Goal: Transaction & Acquisition: Purchase product/service

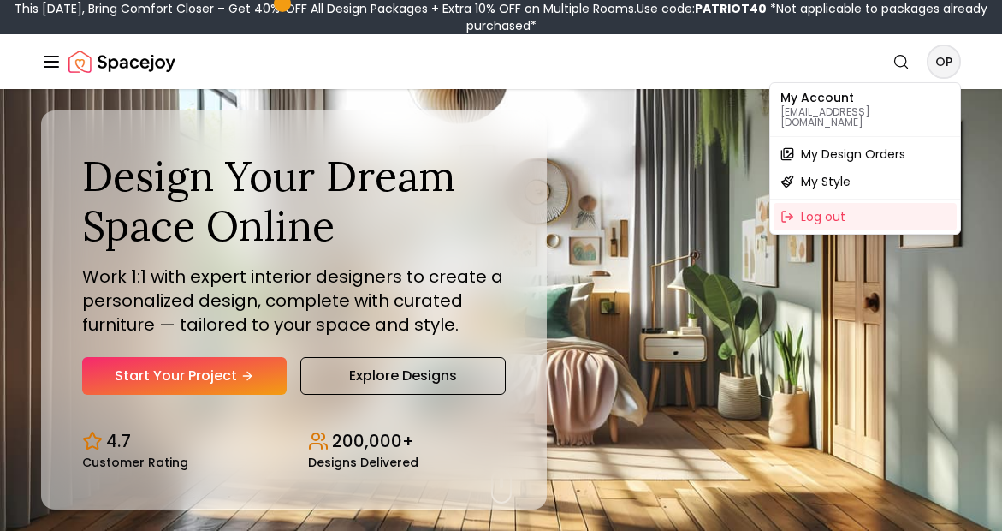
click at [855, 147] on span "My Design Orders" at bounding box center [853, 153] width 104 height 17
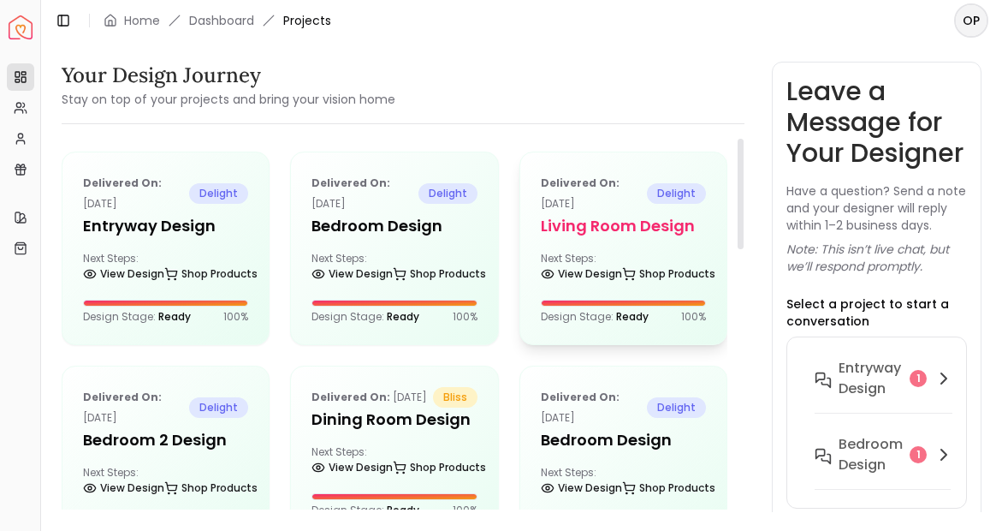
click at [633, 227] on h5 "Living Room design" at bounding box center [623, 226] width 165 height 24
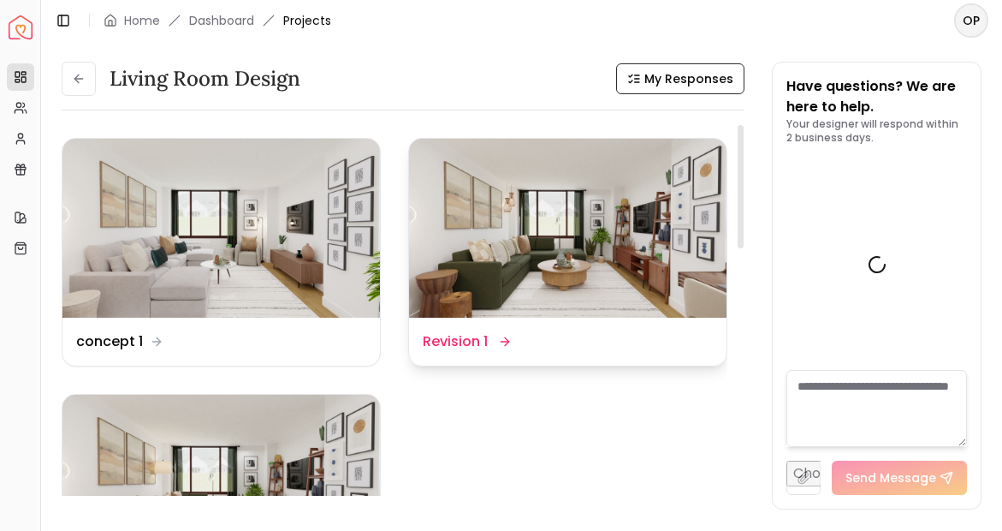
scroll to position [3886, 0]
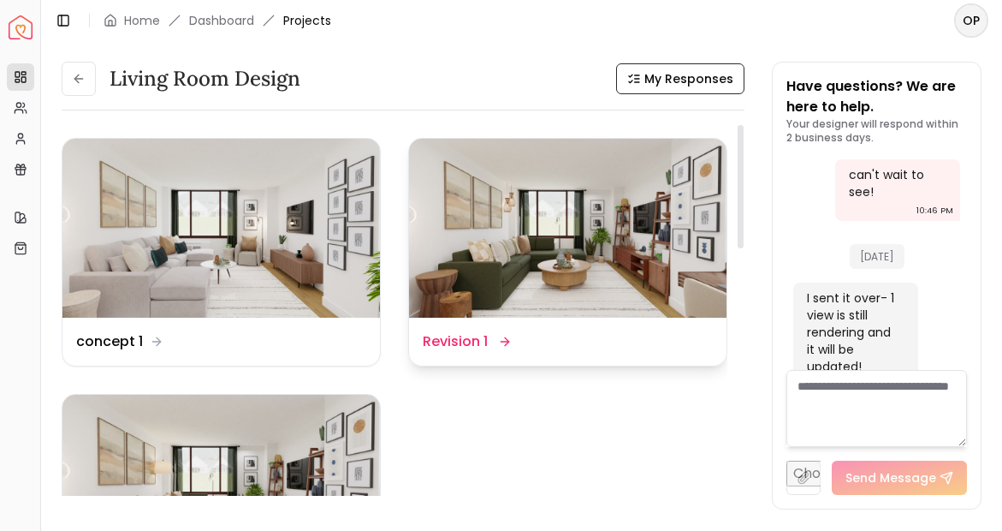
click at [575, 272] on img at bounding box center [568, 228] width 318 height 179
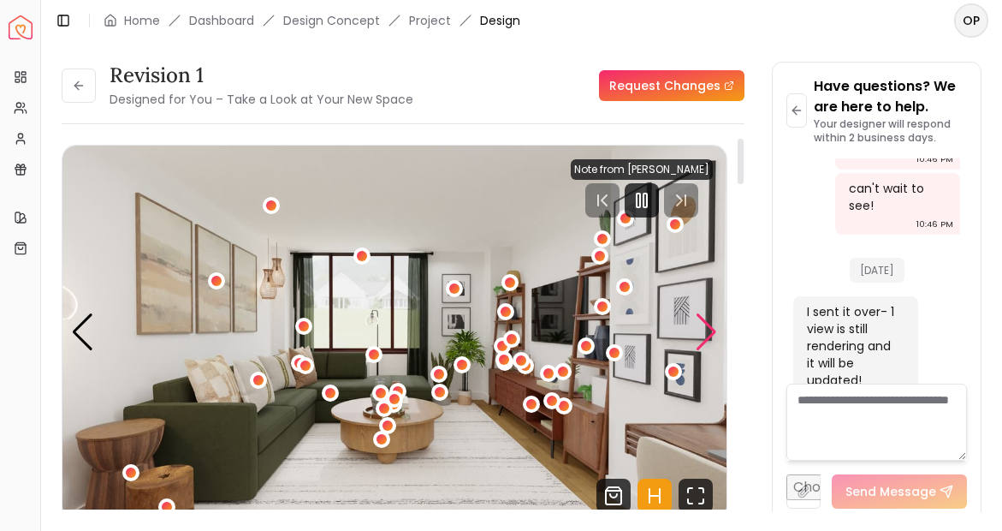
click at [703, 332] on div "Next slide" at bounding box center [706, 332] width 23 height 38
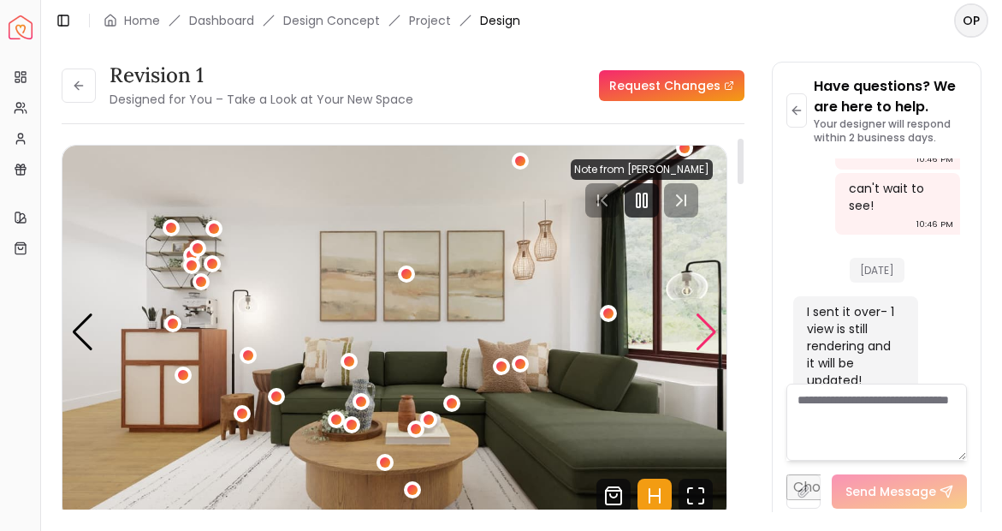
click at [704, 334] on div "Next slide" at bounding box center [706, 332] width 23 height 38
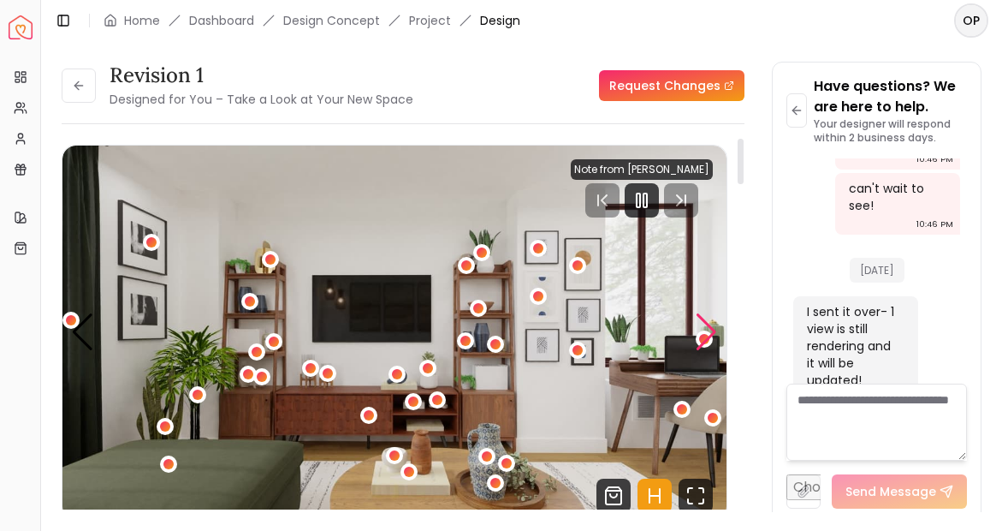
click at [704, 335] on div "Next slide" at bounding box center [706, 332] width 23 height 38
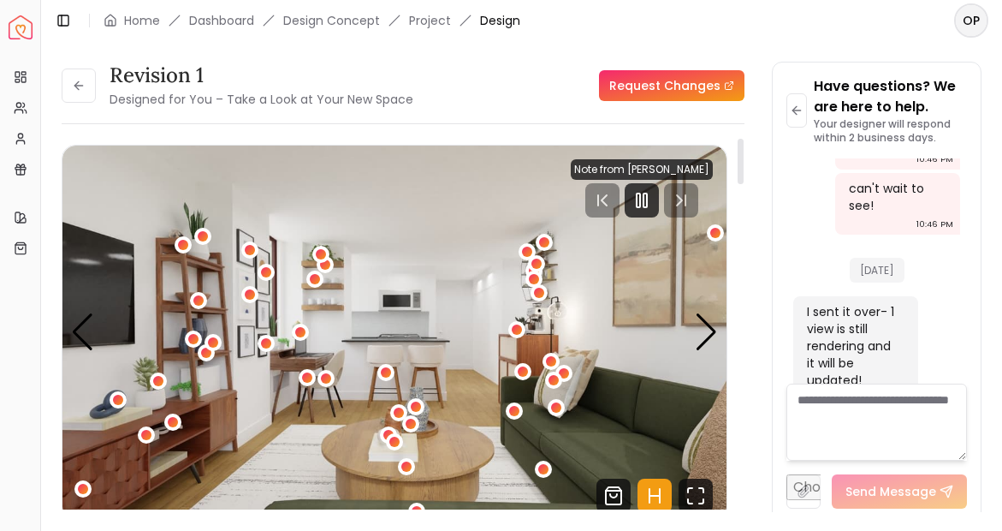
click at [546, 478] on button "4 / 6" at bounding box center [543, 468] width 17 height 17
click at [541, 473] on div "4 / 6" at bounding box center [543, 469] width 13 height 13
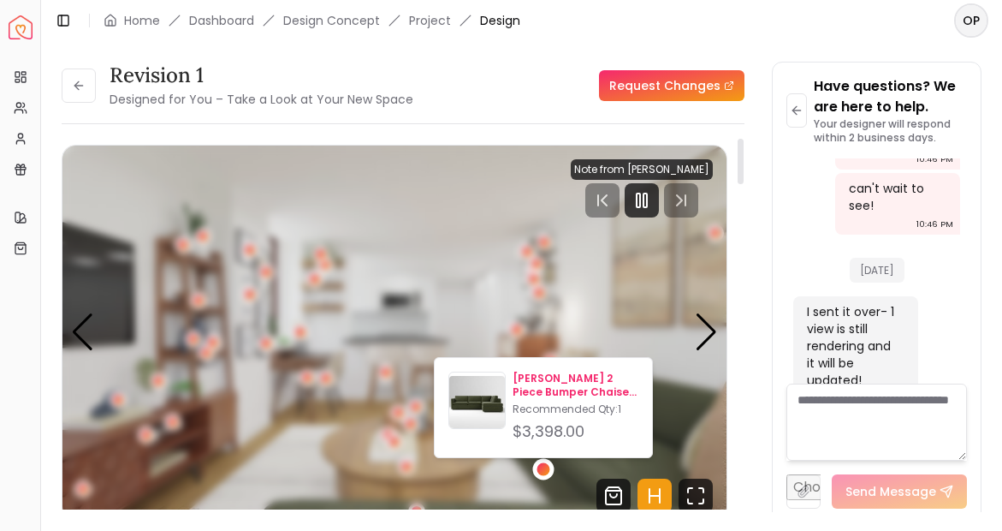
click at [577, 391] on p "[PERSON_NAME] 2 Piece Bumper Chaise Sectional Tarragon" at bounding box center [576, 384] width 126 height 27
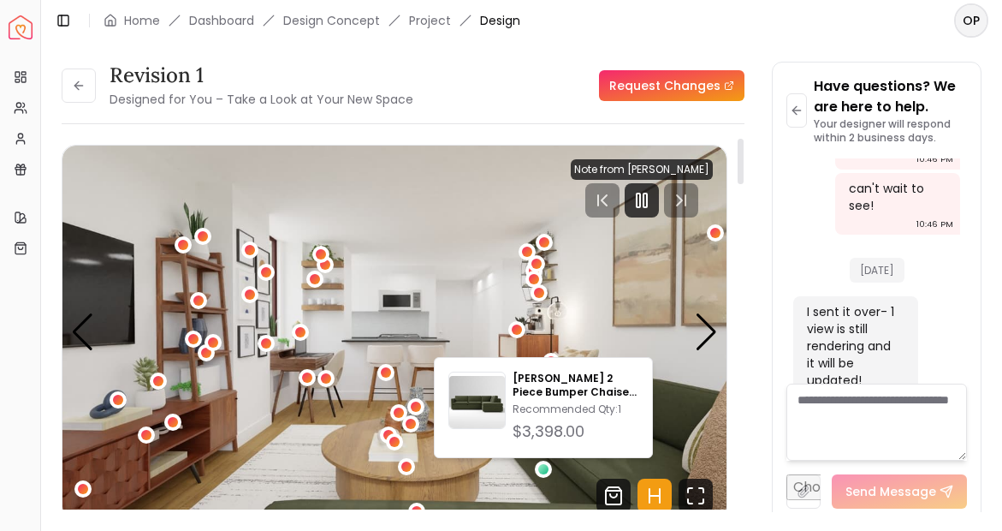
click at [617, 336] on img "4 / 6" at bounding box center [394, 332] width 664 height 374
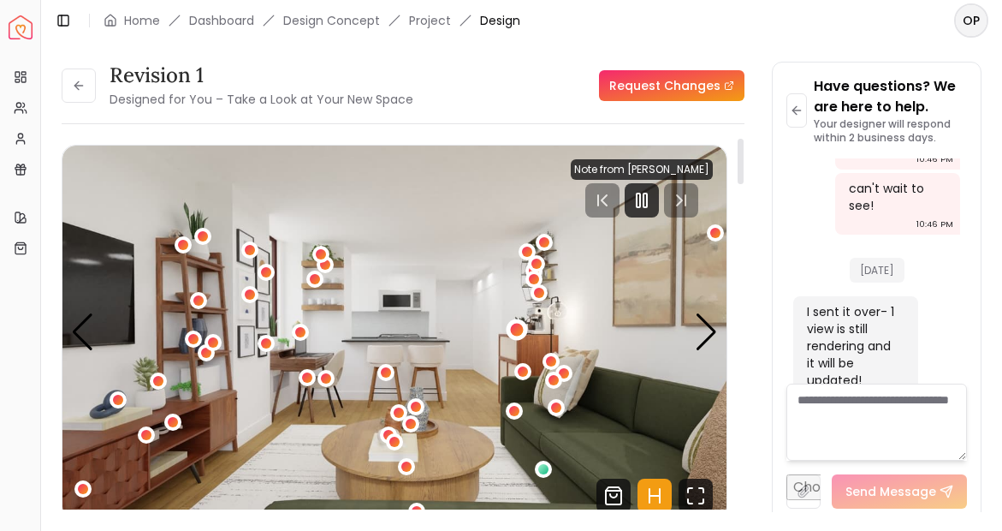
click at [536, 380] on div "4 / 6" at bounding box center [394, 332] width 664 height 374
click at [522, 371] on div "4 / 6" at bounding box center [522, 371] width 13 height 13
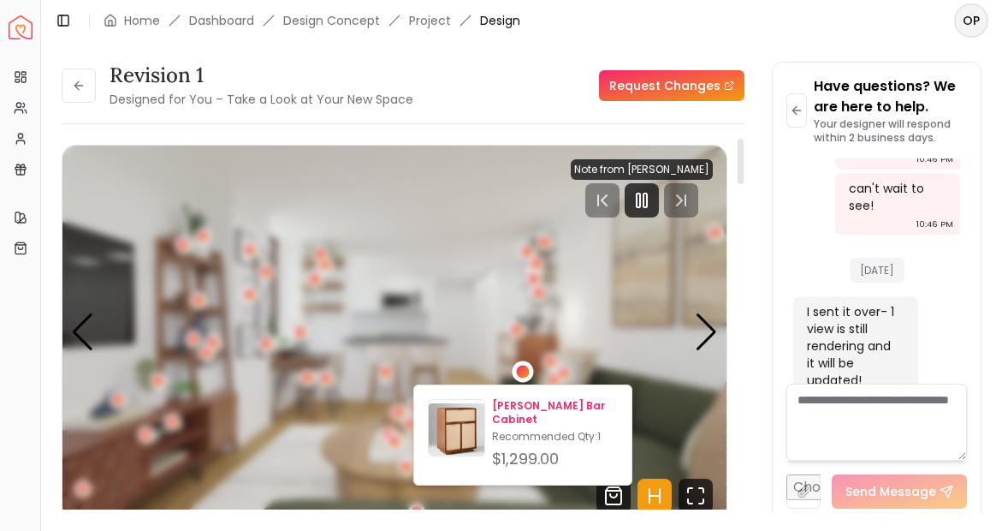
click at [537, 424] on p "[PERSON_NAME] Bar Cabinet" at bounding box center [555, 412] width 126 height 27
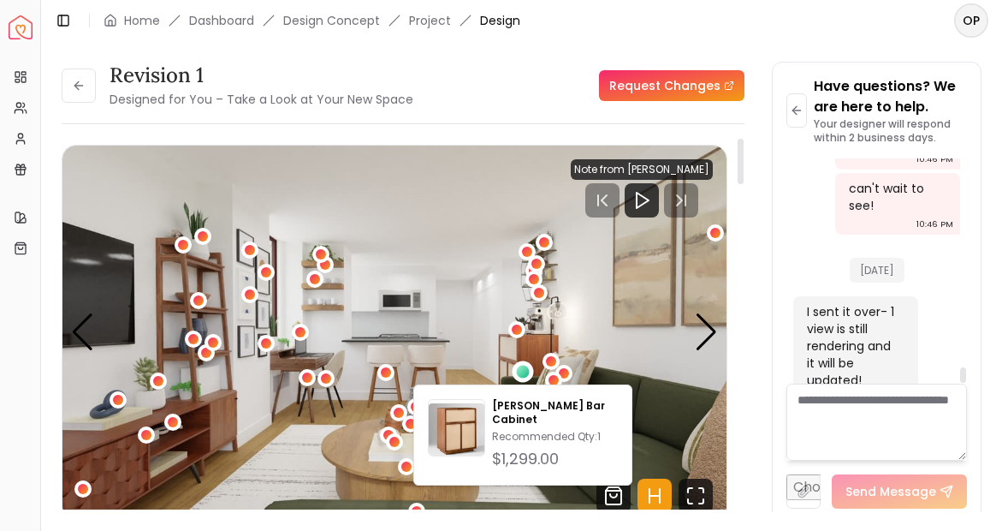
click at [761, 331] on div "Revision 1 Designed for You – Take a Look at Your New Space Request Changes Rev…" at bounding box center [522, 277] width 920 height 430
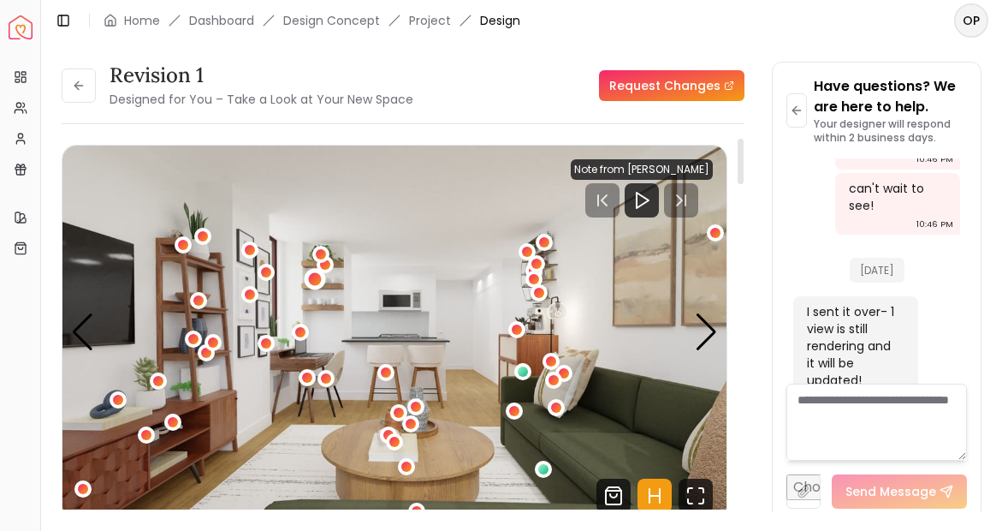
click at [314, 284] on div "4 / 6" at bounding box center [315, 279] width 13 height 13
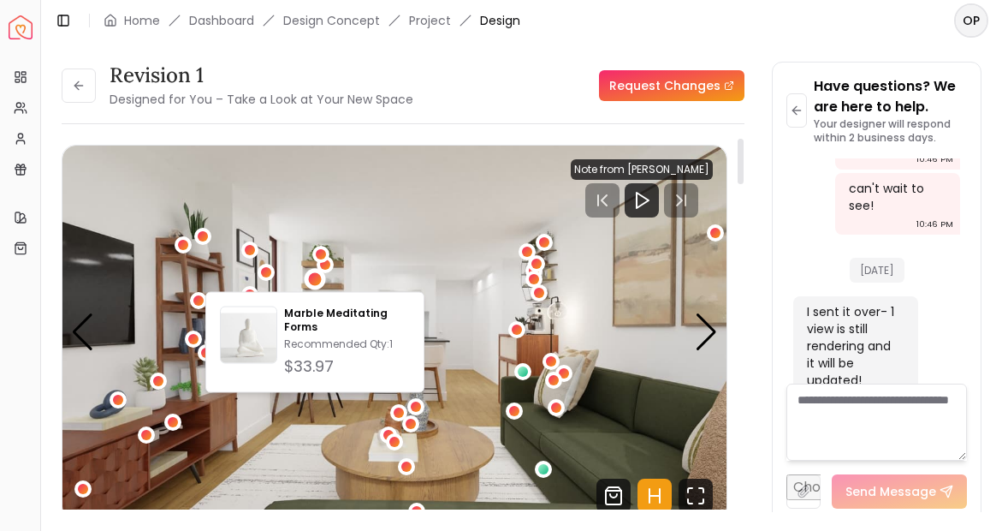
click at [336, 273] on img "4 / 6" at bounding box center [394, 332] width 664 height 374
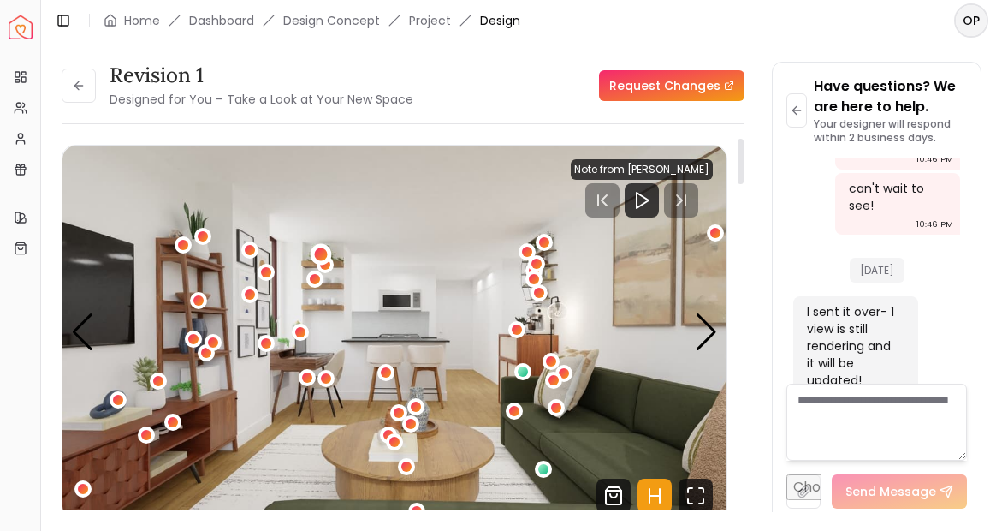
click at [325, 259] on div "4 / 6" at bounding box center [321, 253] width 21 height 21
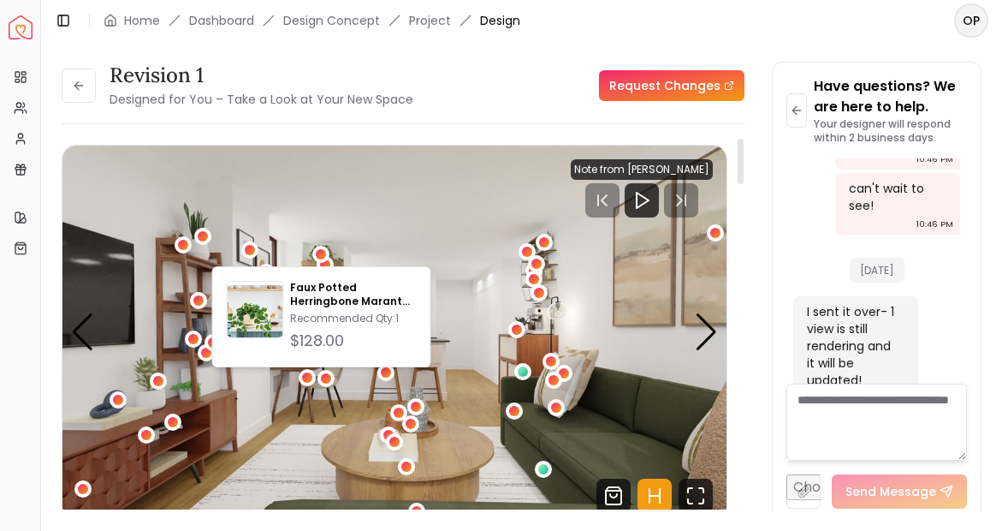
click at [386, 250] on img "4 / 6" at bounding box center [394, 332] width 664 height 374
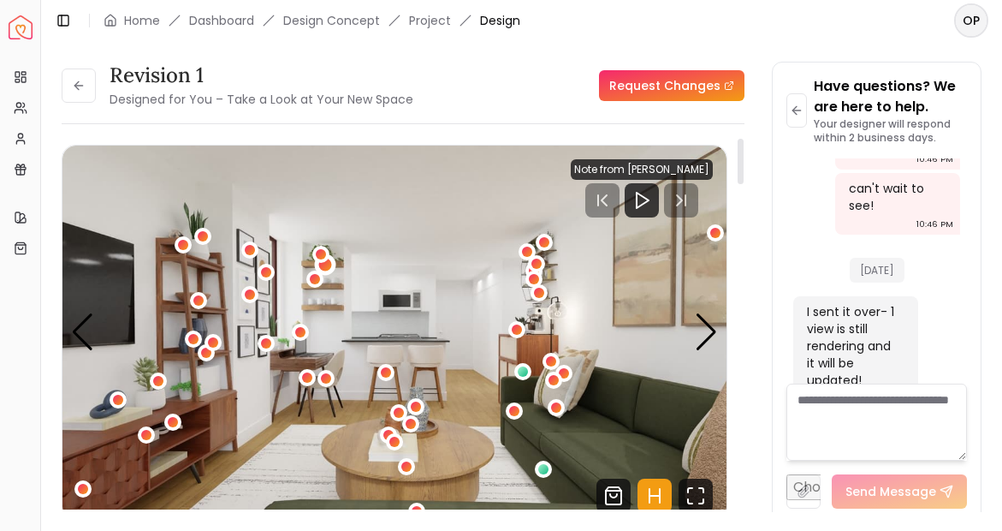
click at [324, 269] on div "4 / 6" at bounding box center [324, 264] width 13 height 13
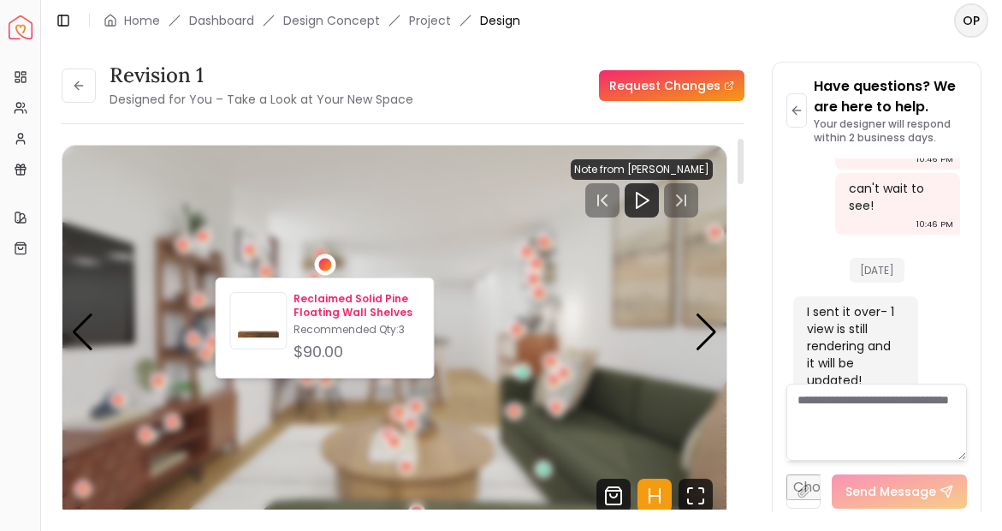
click at [353, 313] on p "Reclaimed Solid Pine Floating Wall Shelves" at bounding box center [357, 305] width 126 height 27
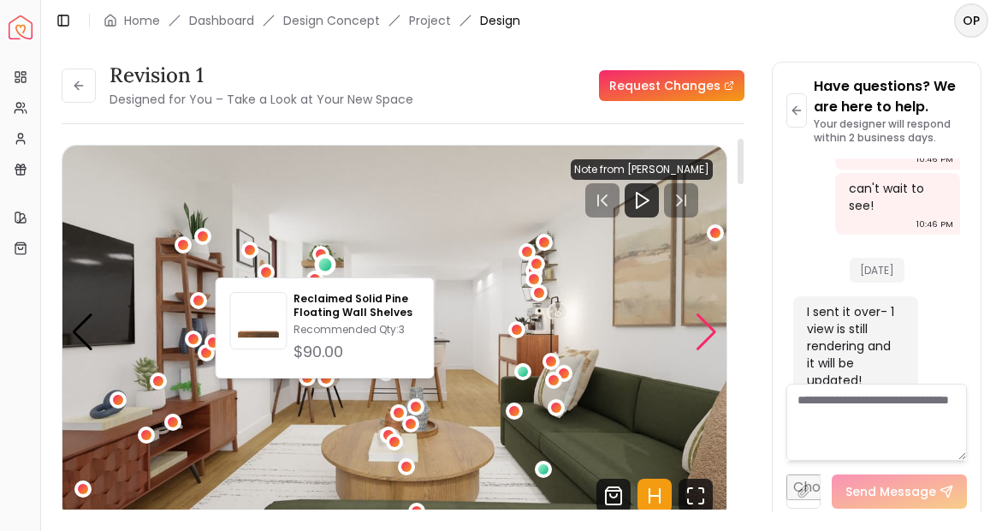
click at [703, 331] on div "Next slide" at bounding box center [706, 332] width 23 height 38
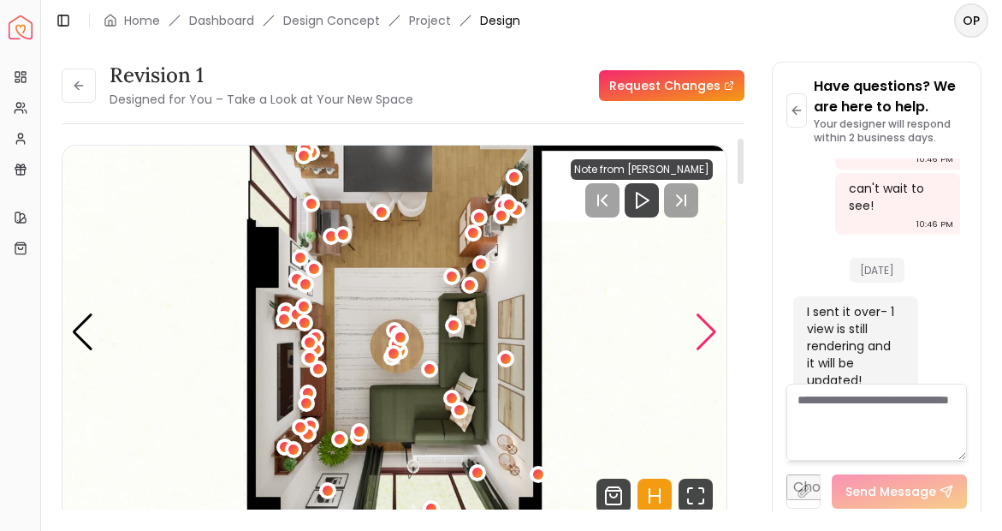
click at [703, 331] on div "Next slide" at bounding box center [706, 332] width 23 height 38
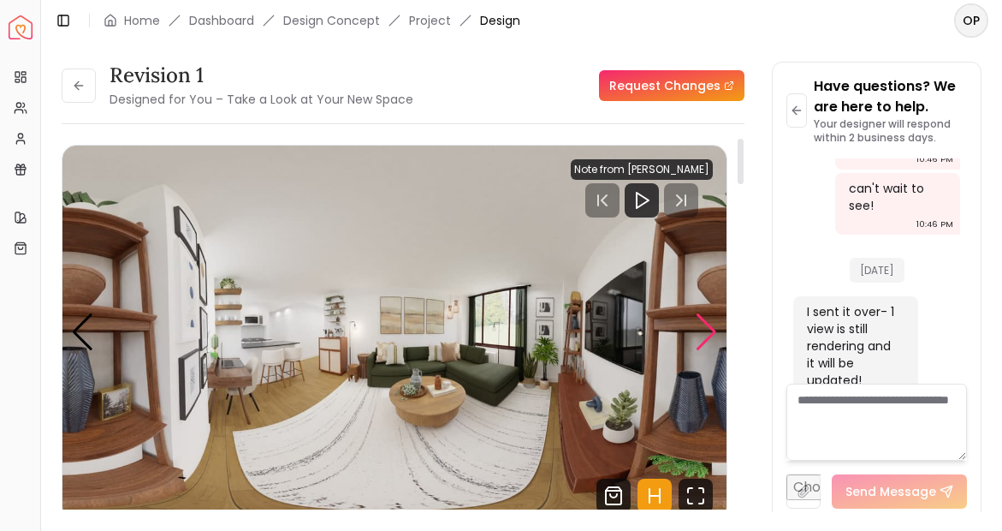
click at [705, 337] on div "Next slide" at bounding box center [706, 332] width 23 height 38
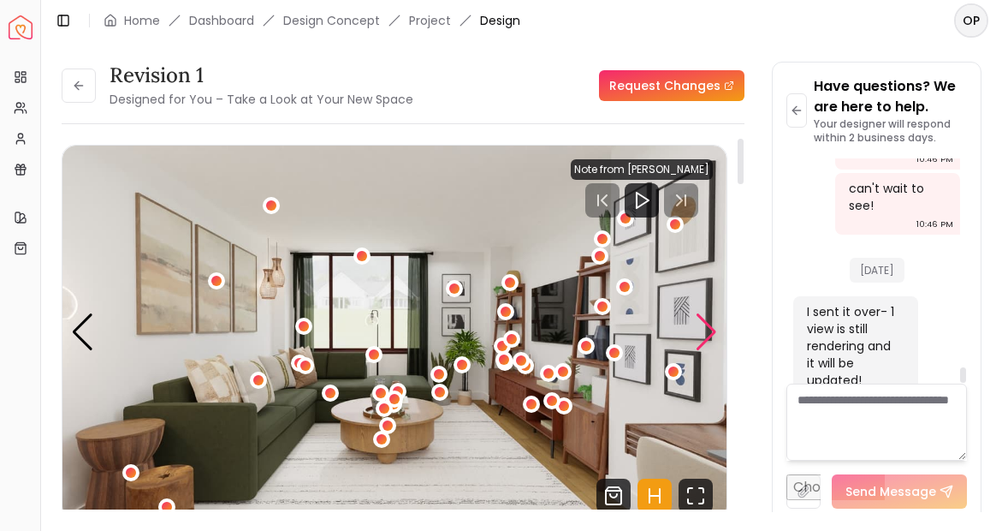
click at [701, 331] on div "Next slide" at bounding box center [706, 332] width 23 height 38
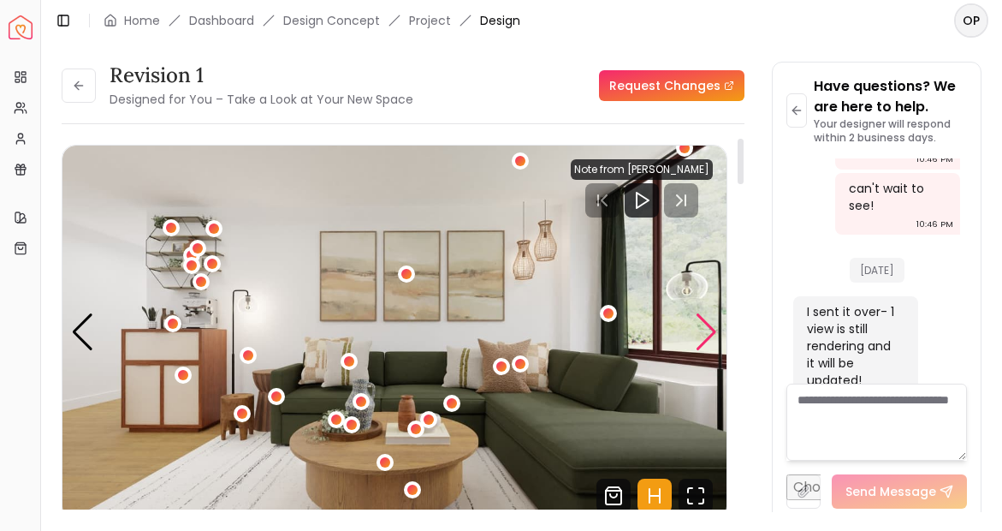
click at [715, 340] on div "Next slide" at bounding box center [706, 332] width 23 height 38
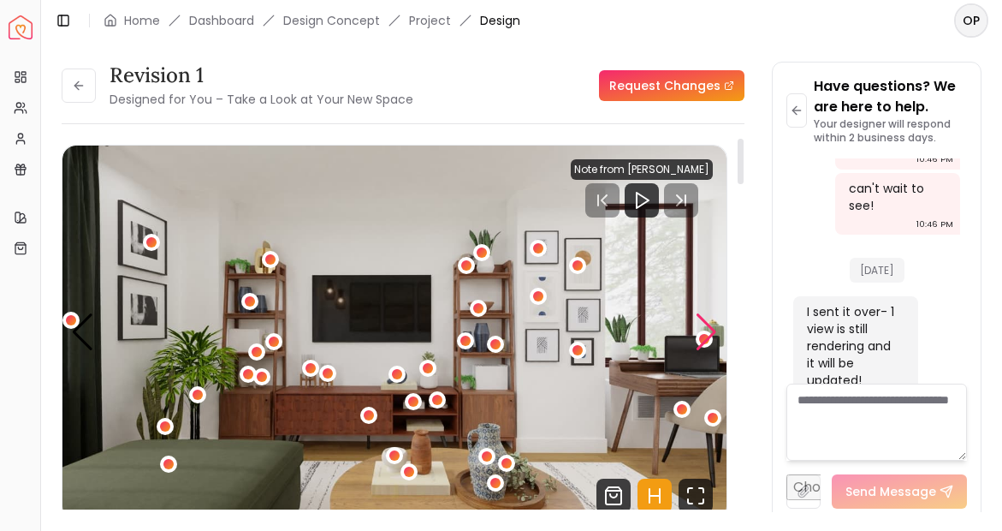
click at [714, 337] on div "Next slide" at bounding box center [706, 332] width 23 height 38
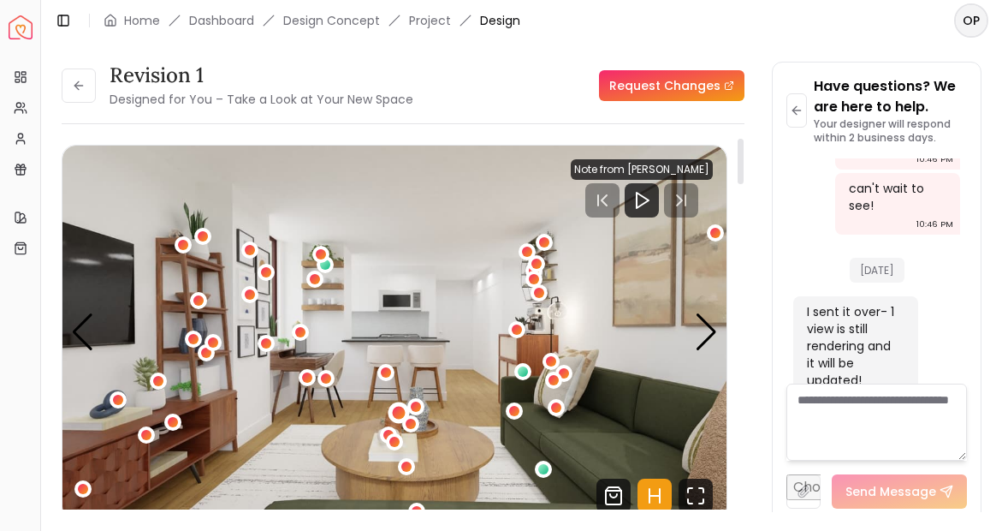
drag, startPoint x: 714, startPoint y: 337, endPoint x: 404, endPoint y: 410, distance: 318.2
click at [404, 410] on div "Carousel" at bounding box center [394, 332] width 664 height 374
click at [388, 367] on div "4 / 6" at bounding box center [385, 372] width 13 height 13
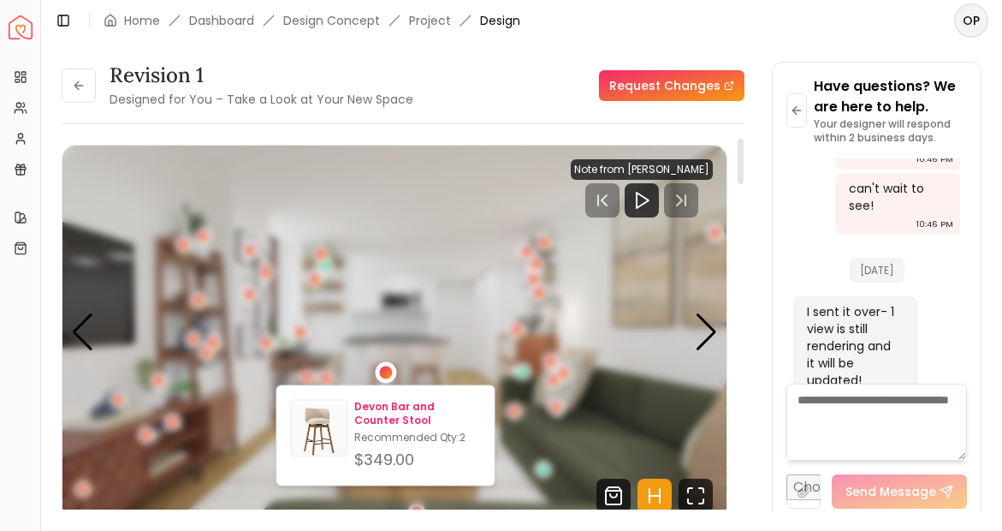
click at [409, 413] on p "Devon Bar and Counter Stool" at bounding box center [417, 413] width 126 height 27
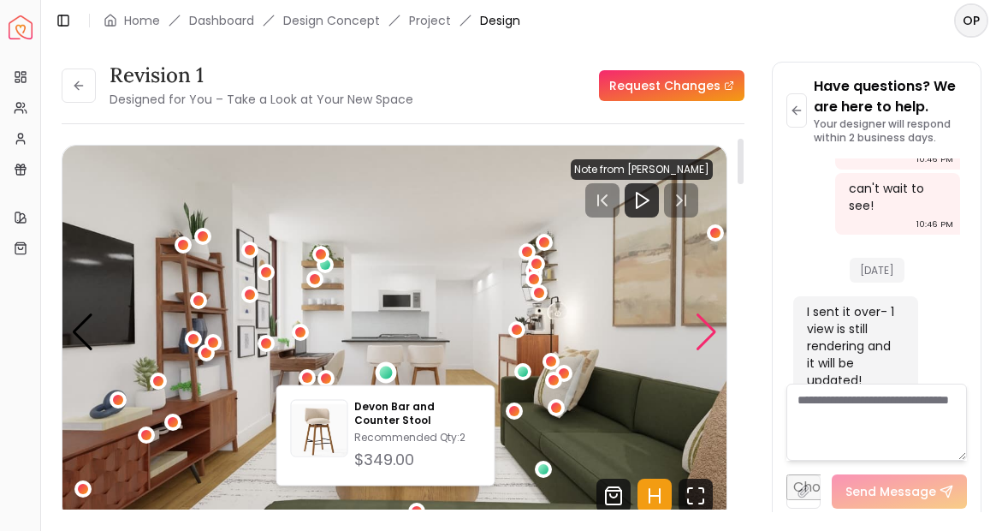
click at [715, 324] on div "Next slide" at bounding box center [706, 332] width 23 height 38
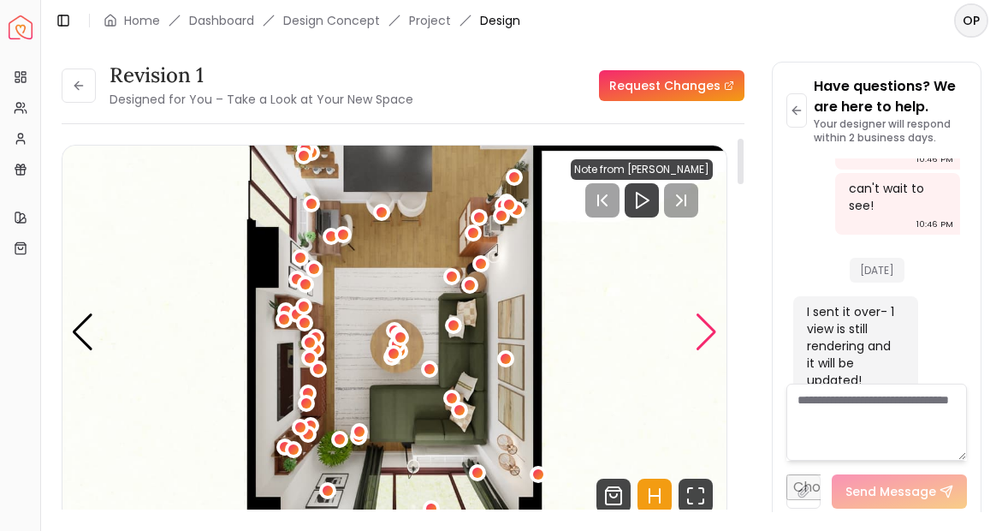
click at [713, 324] on div "Next slide" at bounding box center [706, 332] width 23 height 38
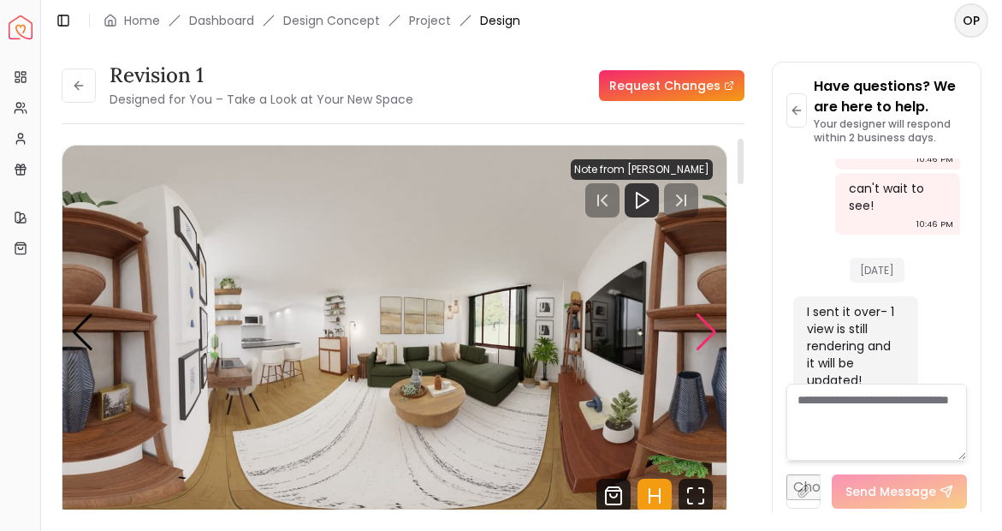
click at [713, 324] on div "Next slide" at bounding box center [706, 332] width 23 height 38
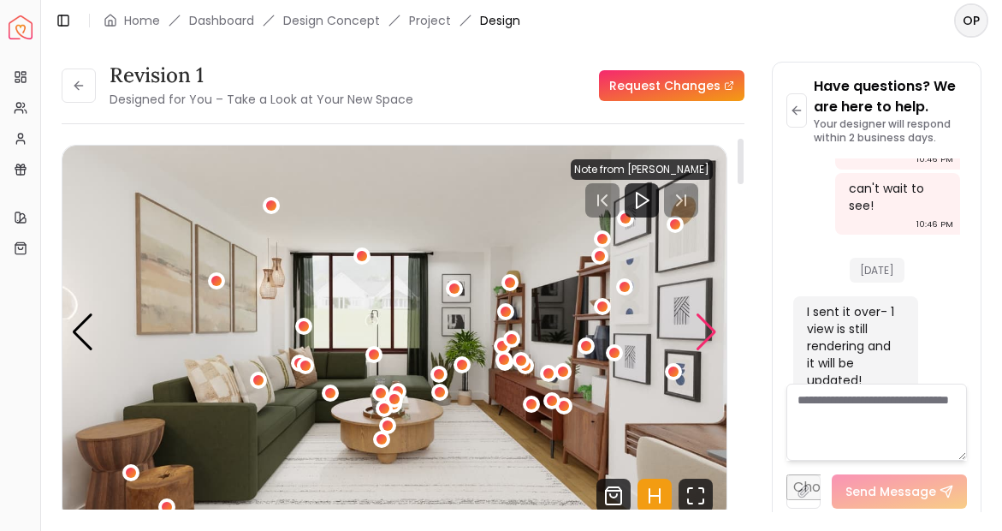
click at [718, 324] on div "Next slide" at bounding box center [706, 332] width 23 height 38
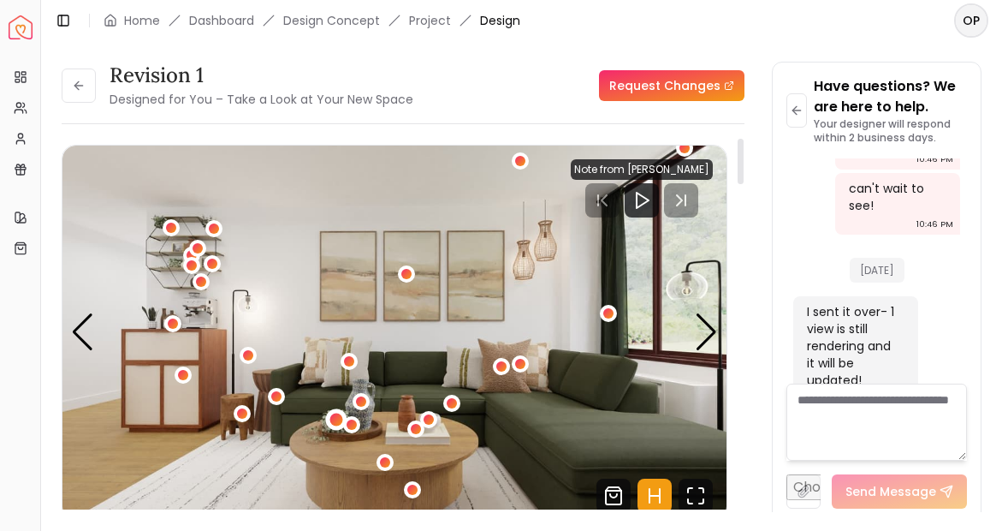
click at [335, 417] on div "2 / 6" at bounding box center [336, 419] width 13 height 13
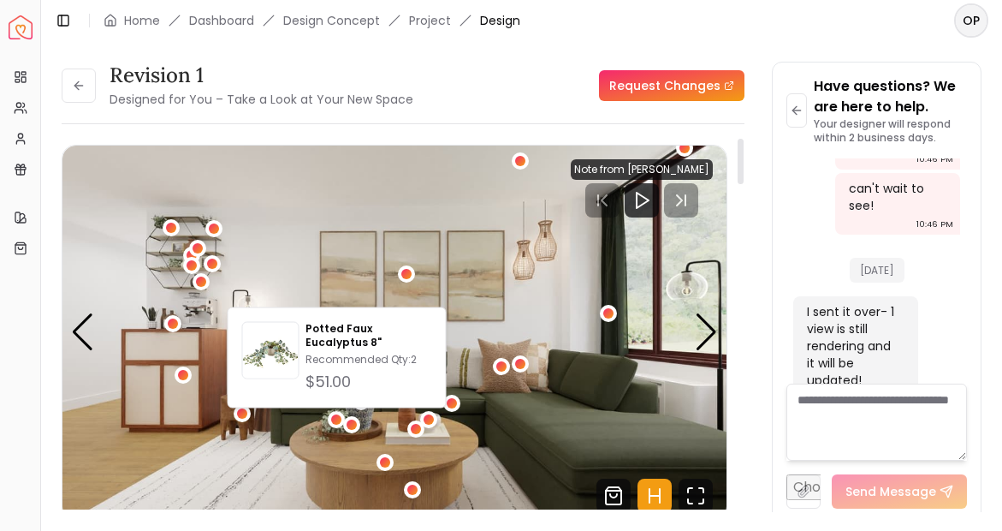
click at [561, 403] on img "2 / 6" at bounding box center [394, 332] width 664 height 374
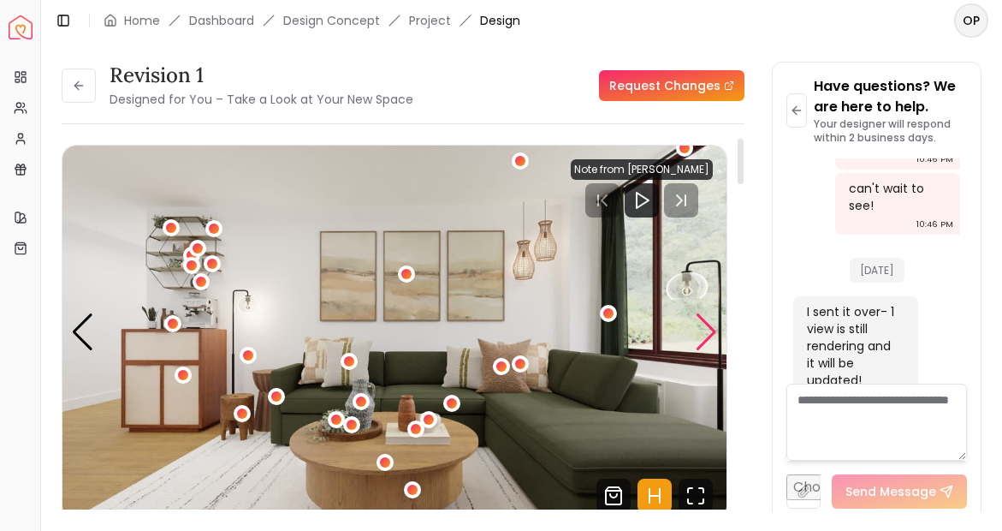
click at [714, 324] on div "Next slide" at bounding box center [706, 332] width 23 height 38
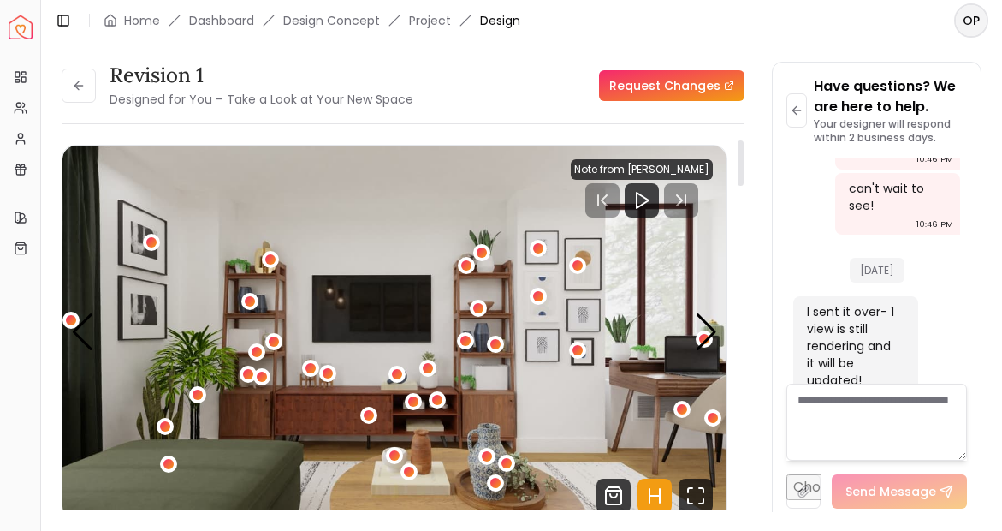
scroll to position [15, 0]
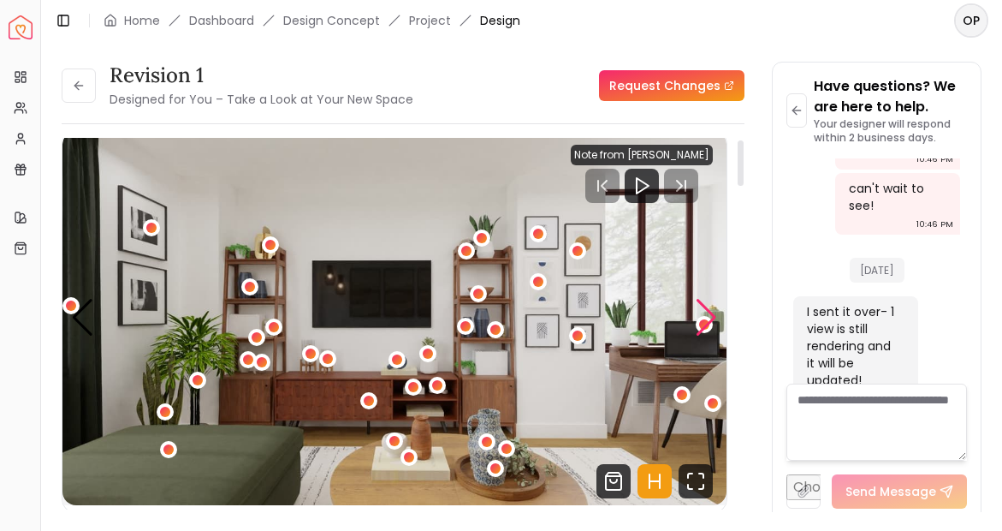
click at [715, 327] on div "Next slide" at bounding box center [706, 318] width 23 height 38
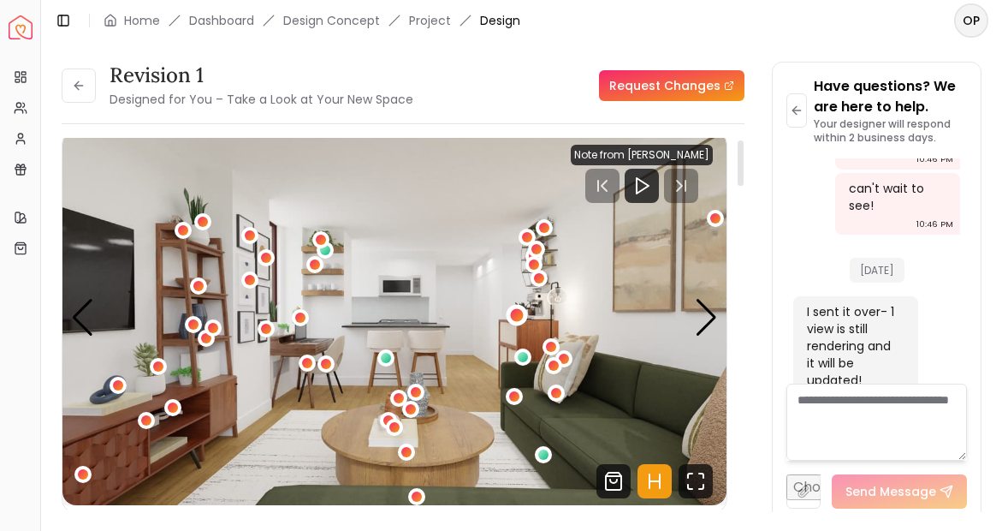
click at [519, 314] on div "4 / 6" at bounding box center [517, 314] width 13 height 13
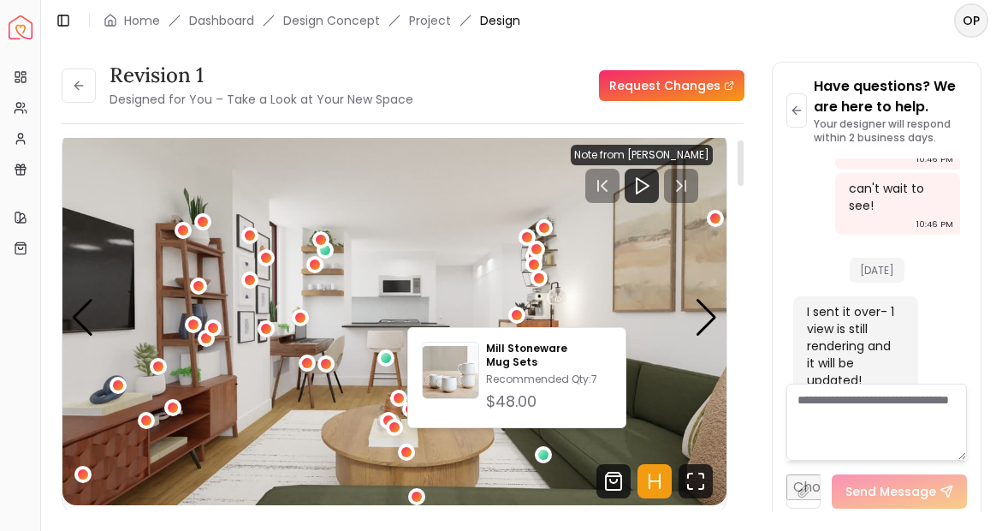
click at [514, 450] on img "4 / 6" at bounding box center [394, 318] width 664 height 374
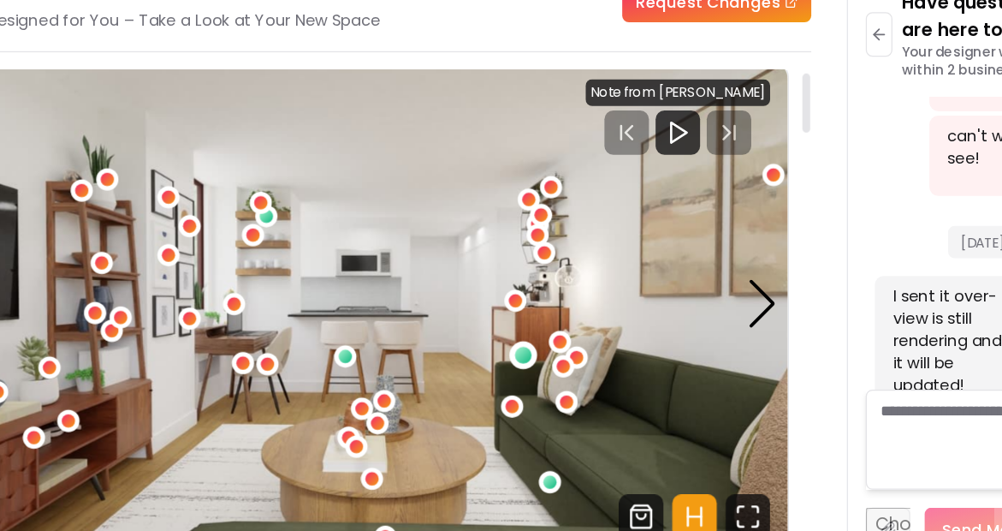
click at [527, 362] on div "4 / 6" at bounding box center [522, 357] width 21 height 21
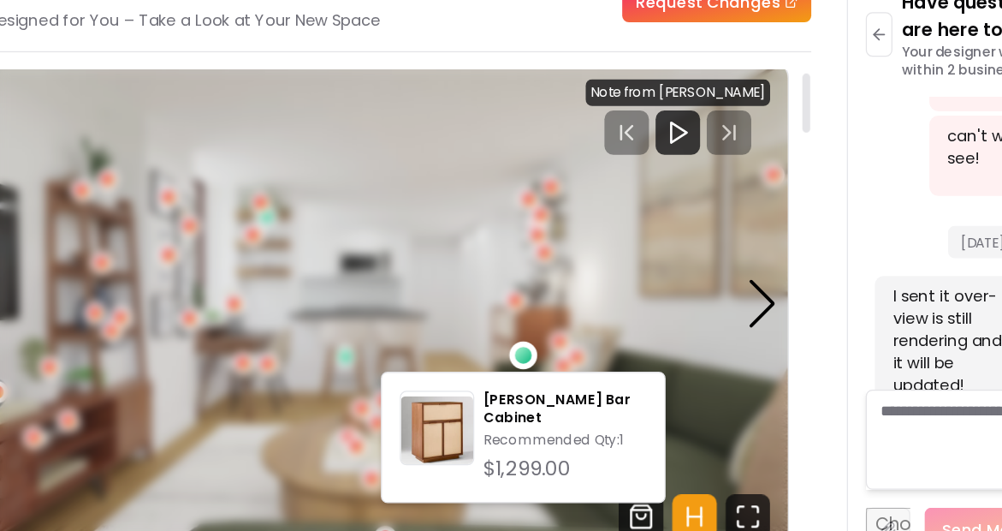
click at [536, 383] on div "[PERSON_NAME] Bar Cabinet Recommended Qty: 1 $1,299.00" at bounding box center [522, 420] width 219 height 101
click at [470, 418] on img at bounding box center [457, 417] width 56 height 56
